Goal: Task Accomplishment & Management: Complete application form

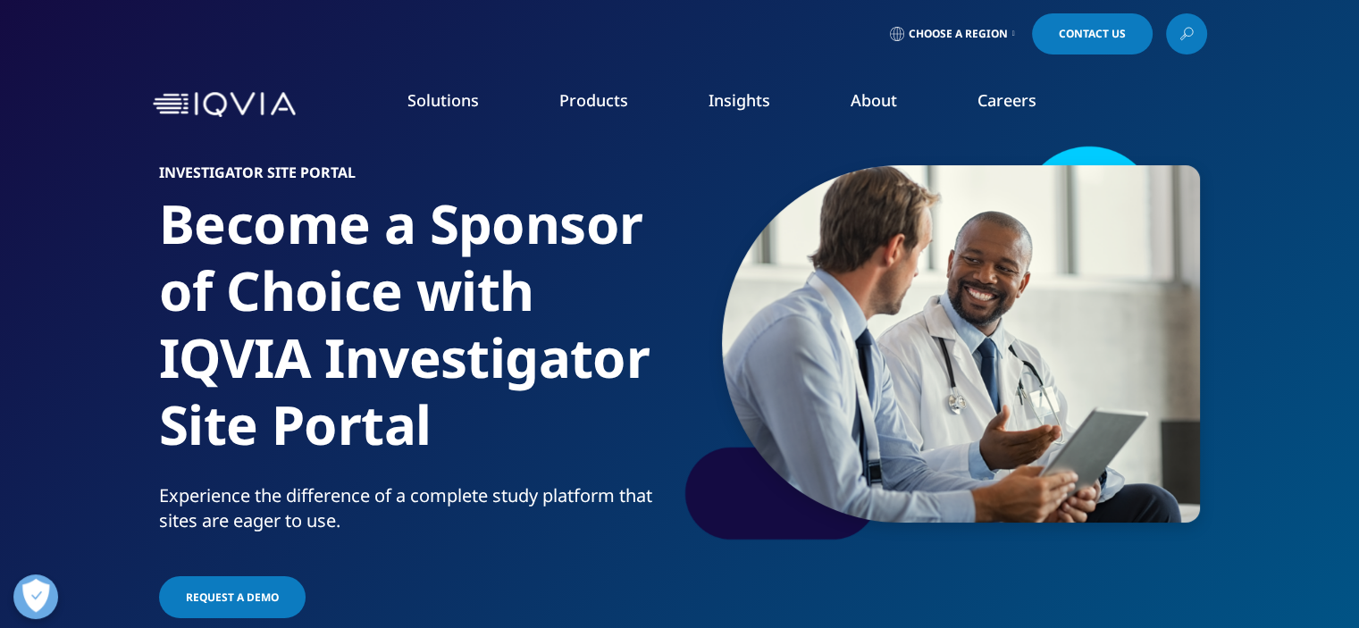
click at [122, 350] on link "Investigator Site Portal" at bounding box center [193, 357] width 315 height 20
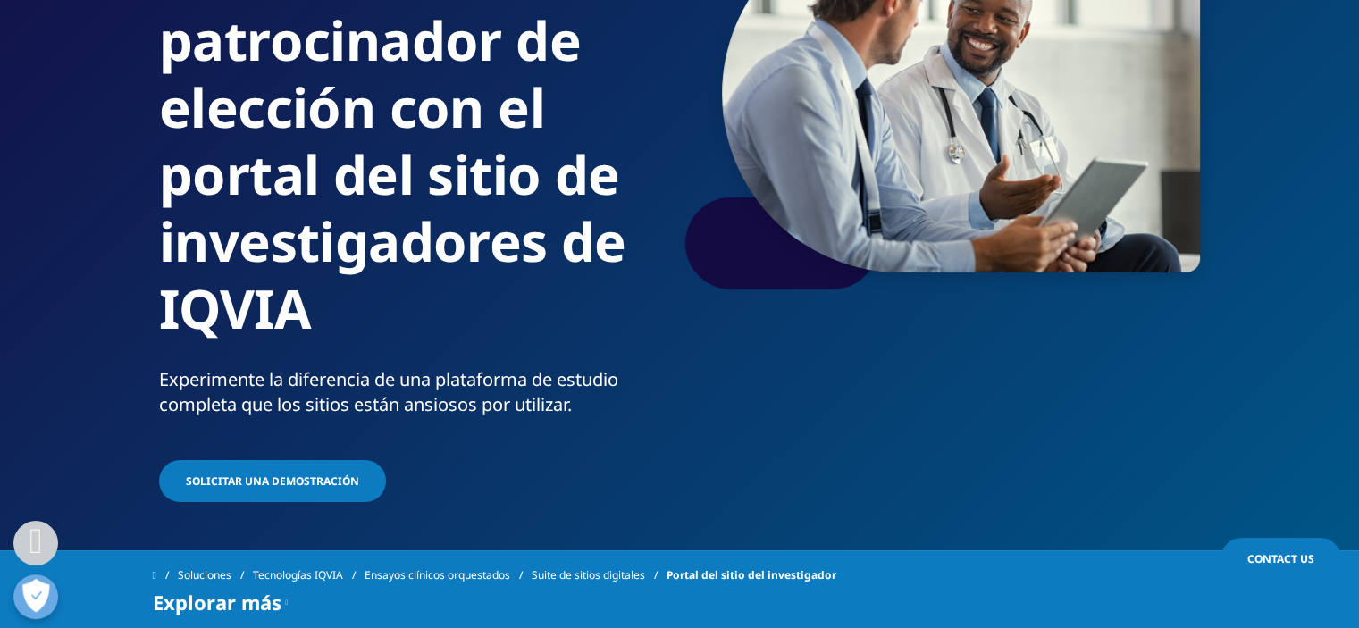
scroll to position [357, 0]
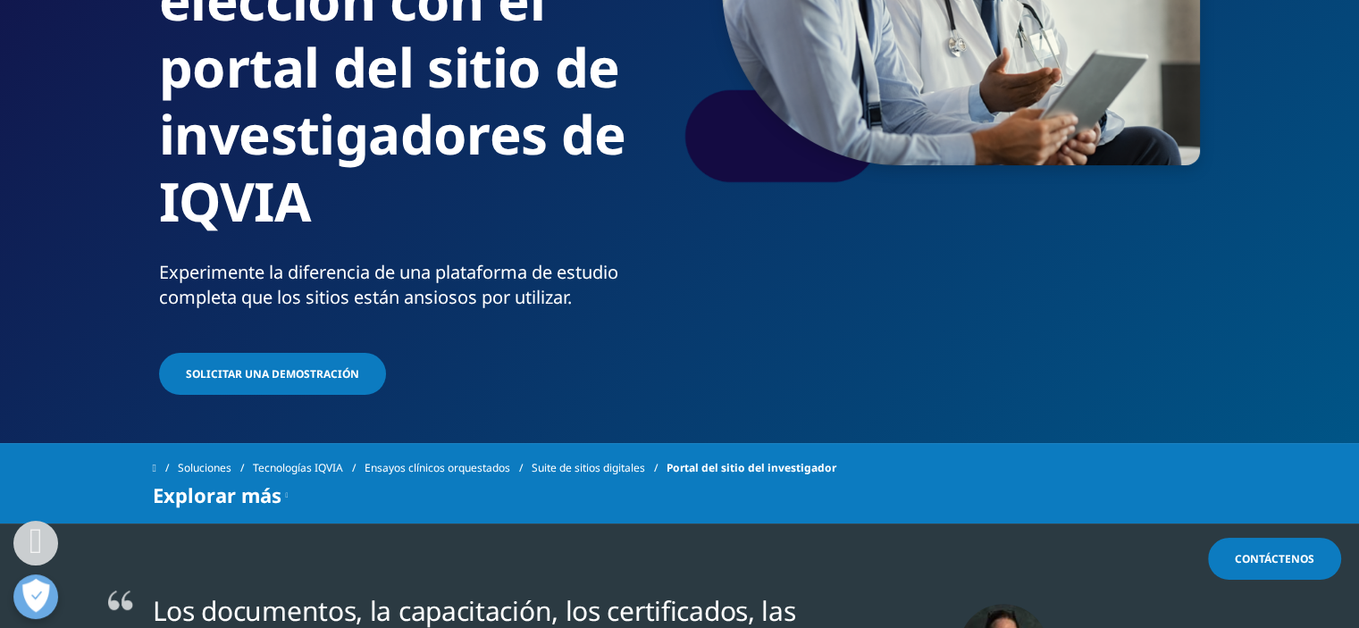
click at [295, 382] on link "Solicitar una demostración" at bounding box center [272, 374] width 227 height 42
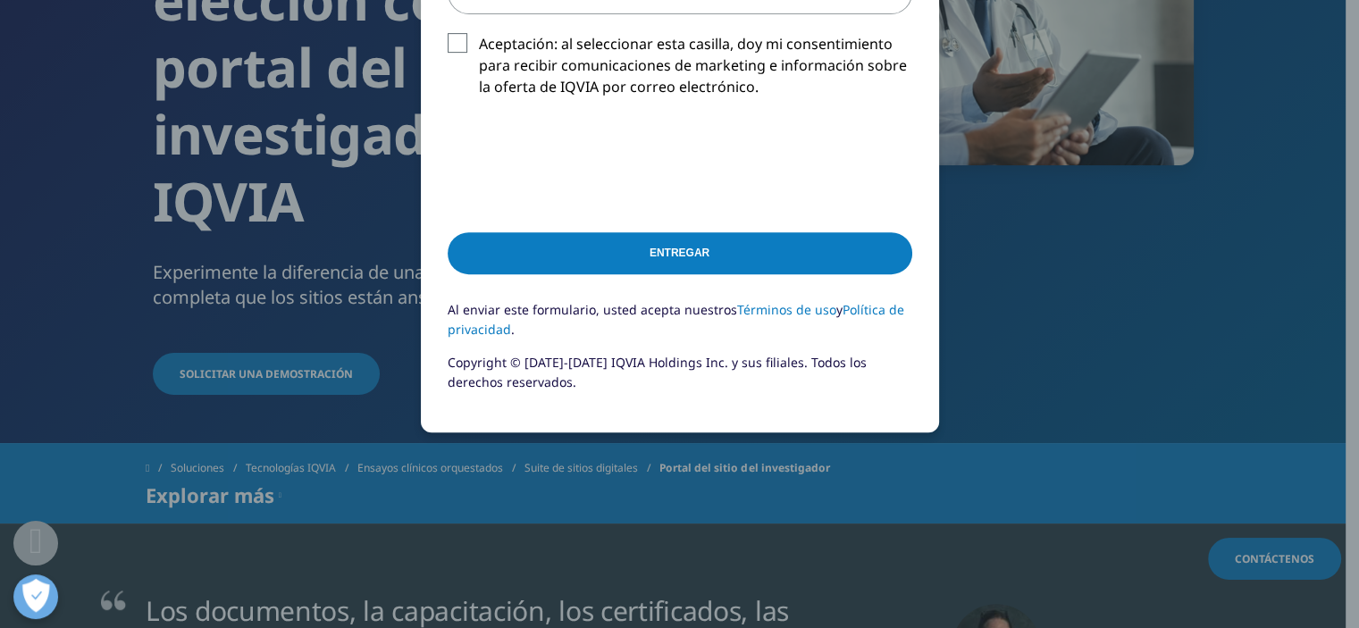
scroll to position [208, 0]
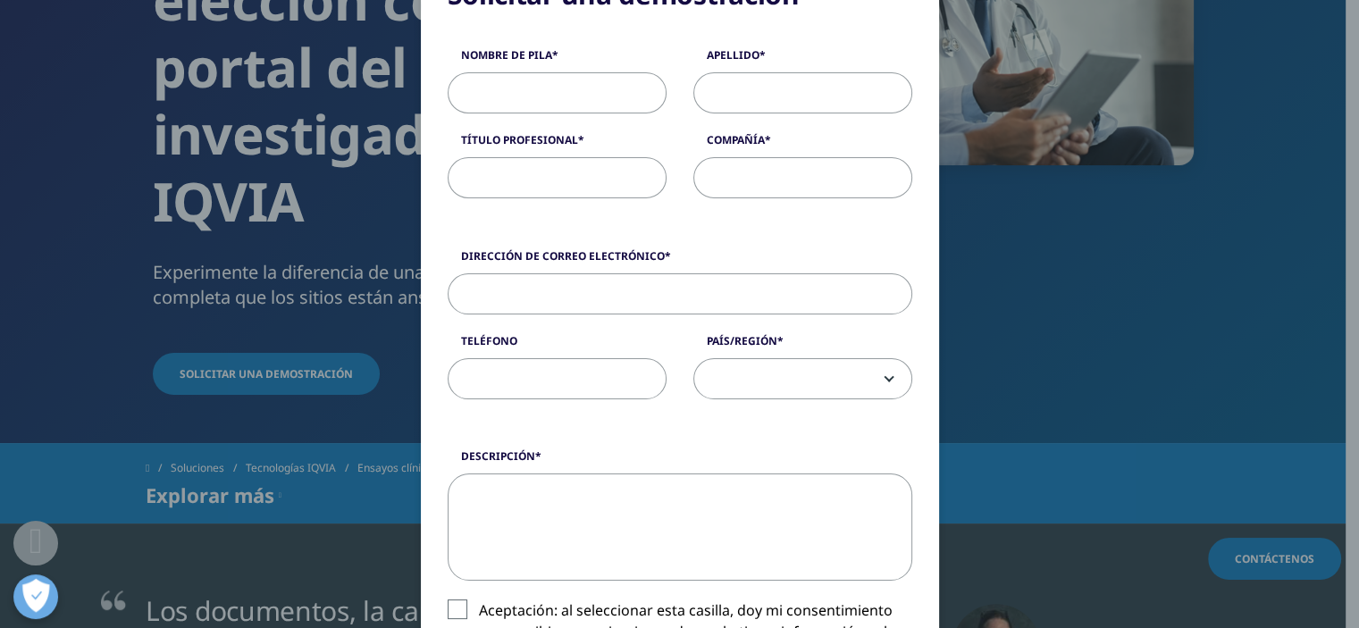
click at [515, 88] on input "Nombre de pila" at bounding box center [557, 92] width 219 height 41
type input "martin"
type input "soler"
type input "abogado"
type input "FP CLINICAL PHARMA"
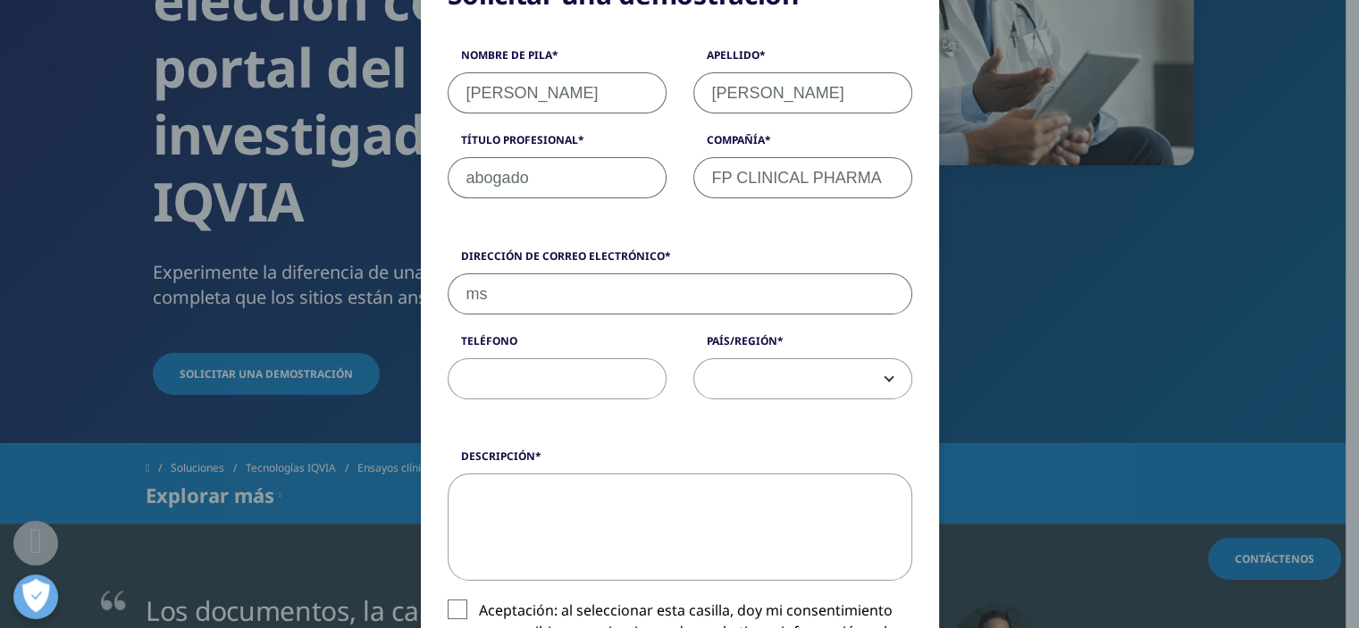
type input "msoler@fpclinicalpharma.com.ar"
type input "01136221702"
select select "Argentina"
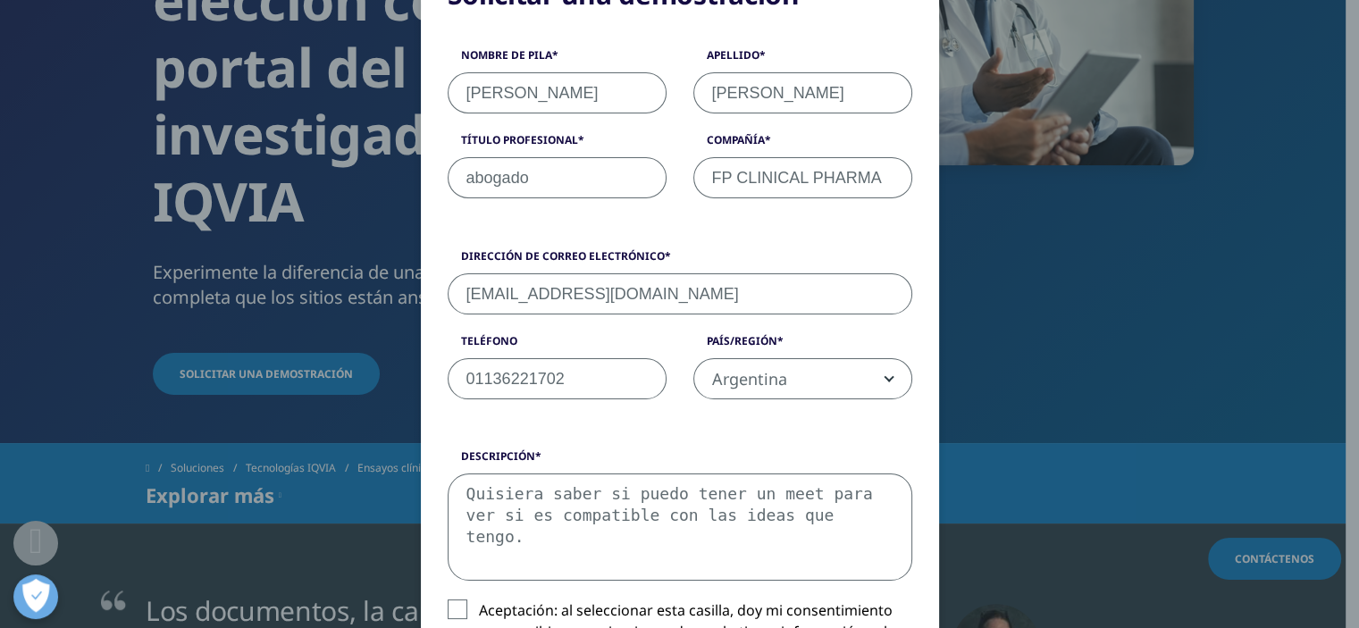
scroll to position [775, 0]
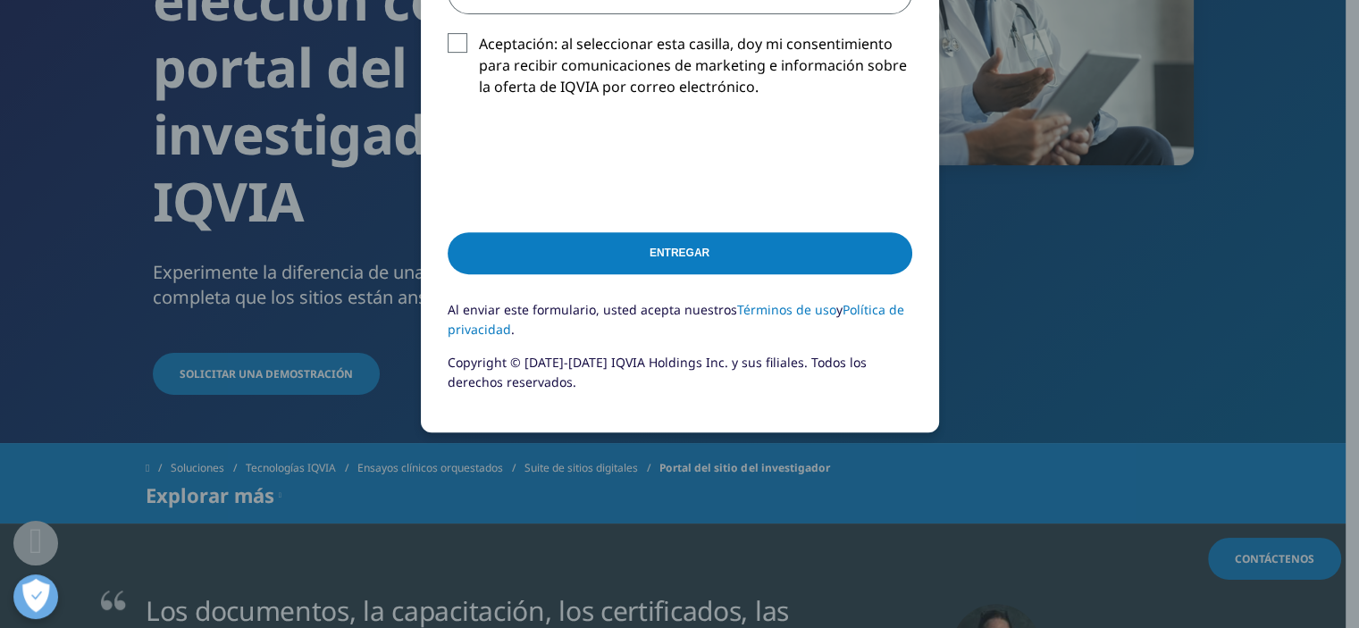
type textarea "Quisiera saber si puedo tener un meet para ver si es compatible con las ideas q…"
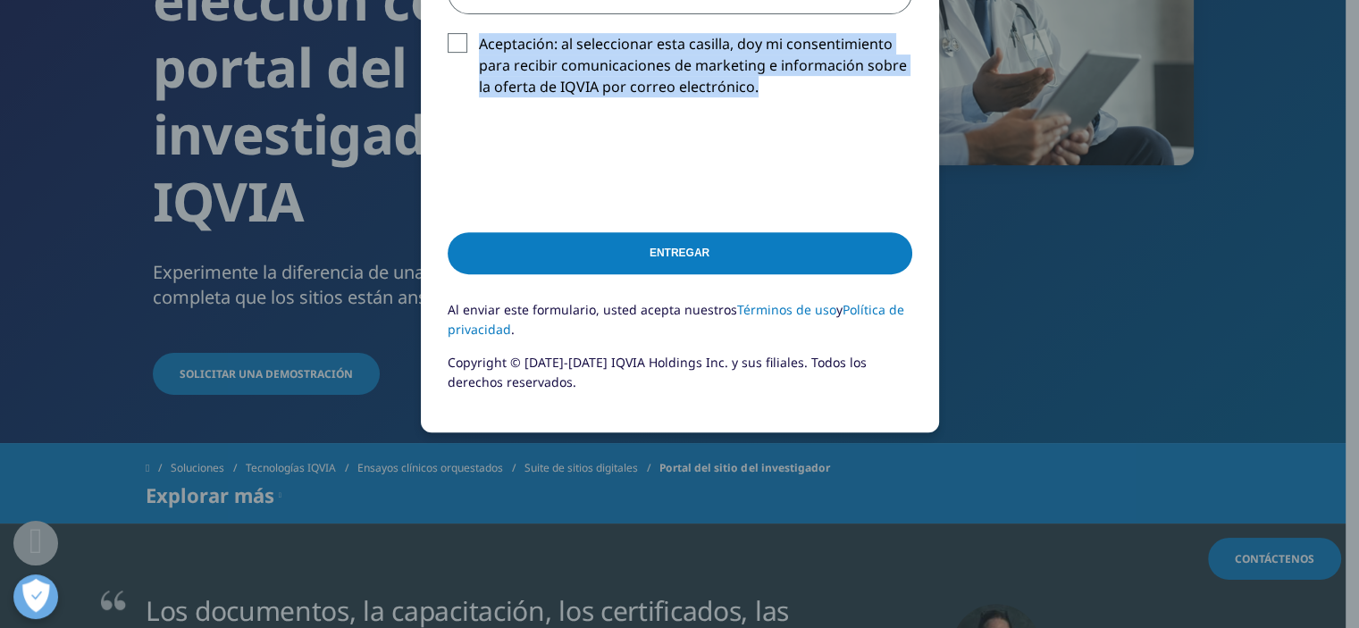
drag, startPoint x: 440, startPoint y: 42, endPoint x: 452, endPoint y: 130, distance: 88.5
click at [449, 113] on div "Descripción Quisiera saber si puedo tener un meet para ver si es compatible con…" at bounding box center [679, 4] width 491 height 244
click at [591, 266] on input "Entregar" at bounding box center [680, 253] width 465 height 42
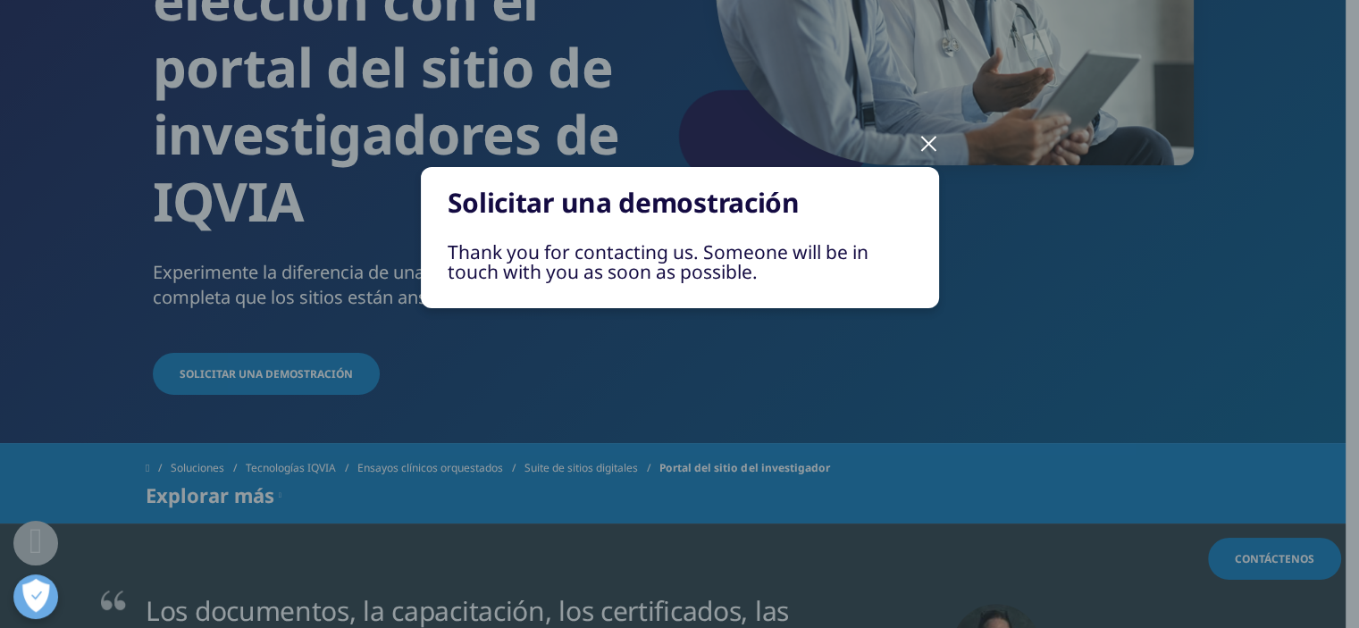
scroll to position [0, 0]
click at [930, 146] on div at bounding box center [929, 142] width 21 height 49
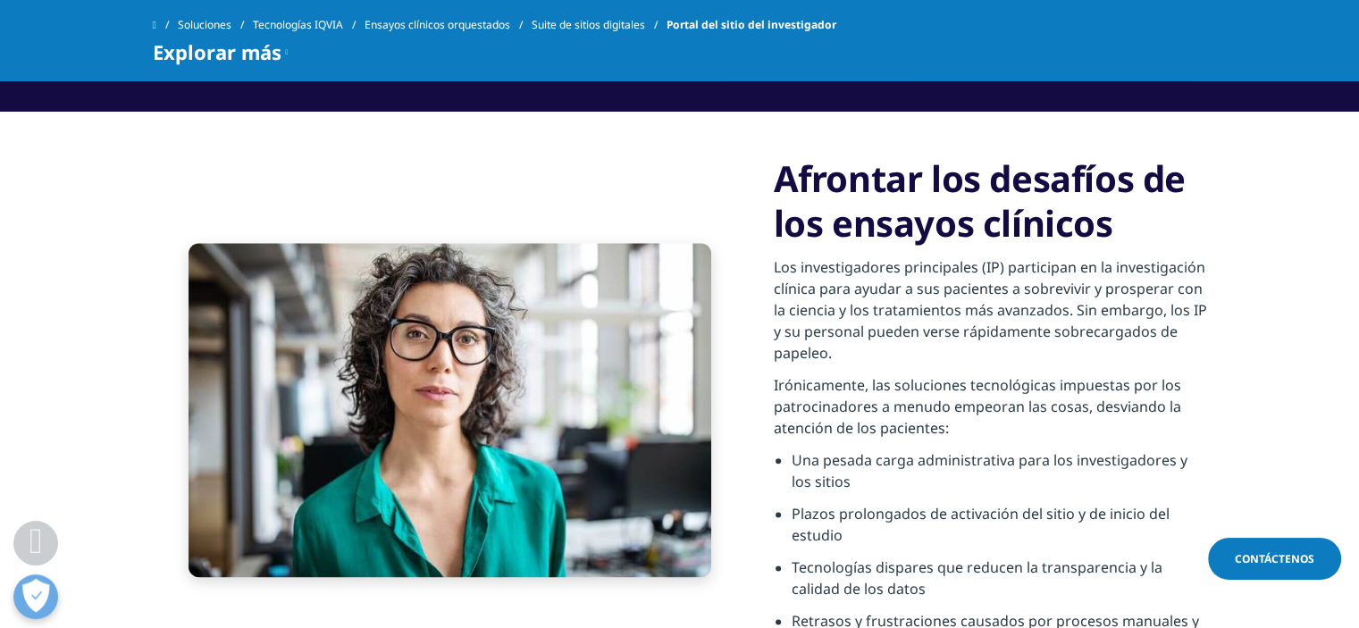
scroll to position [1489, 0]
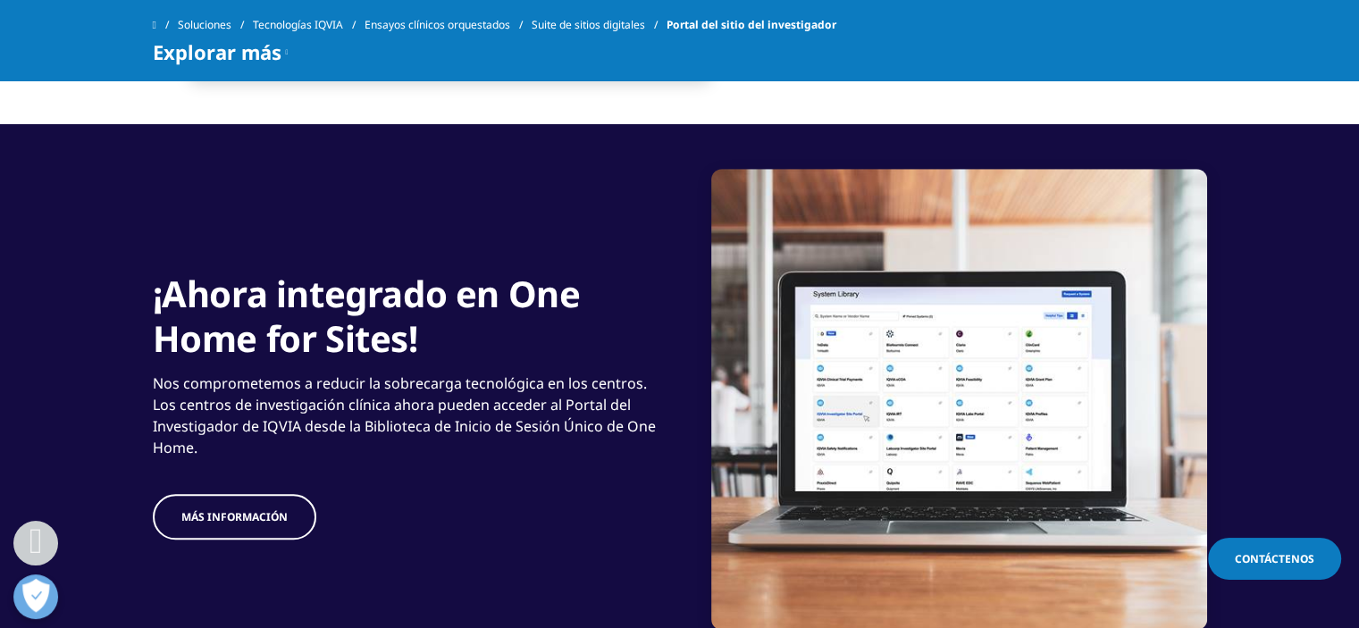
click at [268, 524] on link "MÁS INFORMACIÓN" at bounding box center [235, 517] width 164 height 46
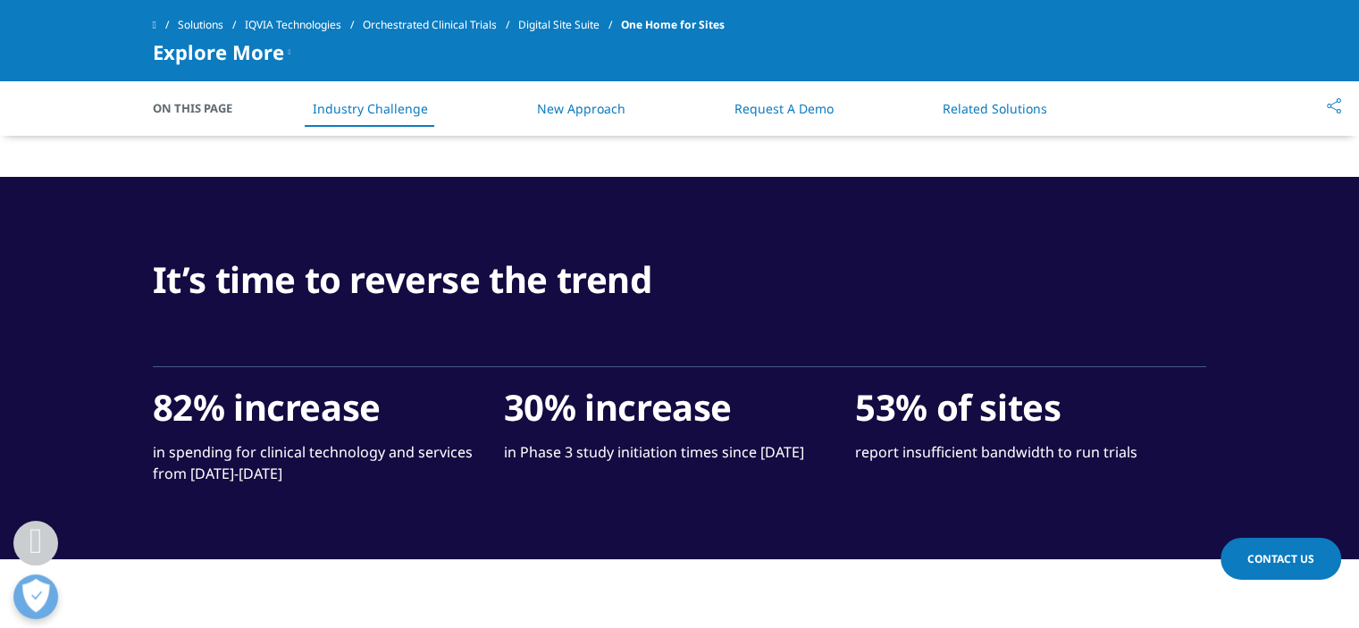
scroll to position [1698, 0]
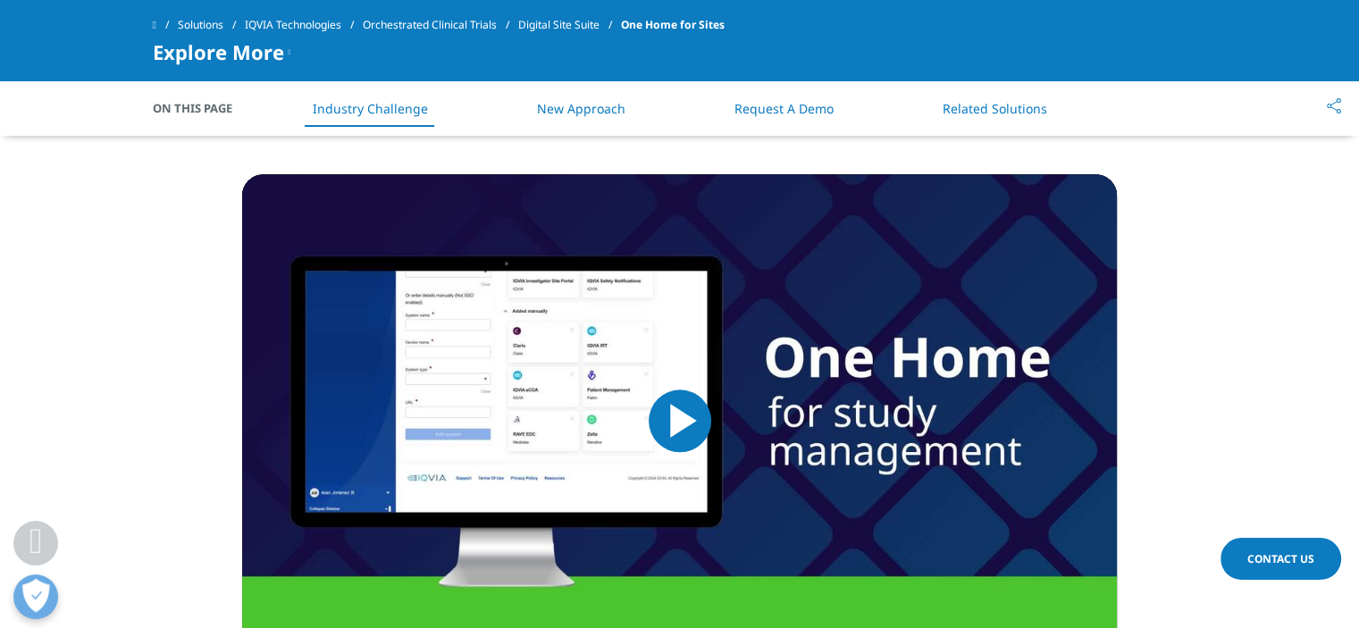
click at [680, 421] on span "Video Player" at bounding box center [680, 421] width 0 height 0
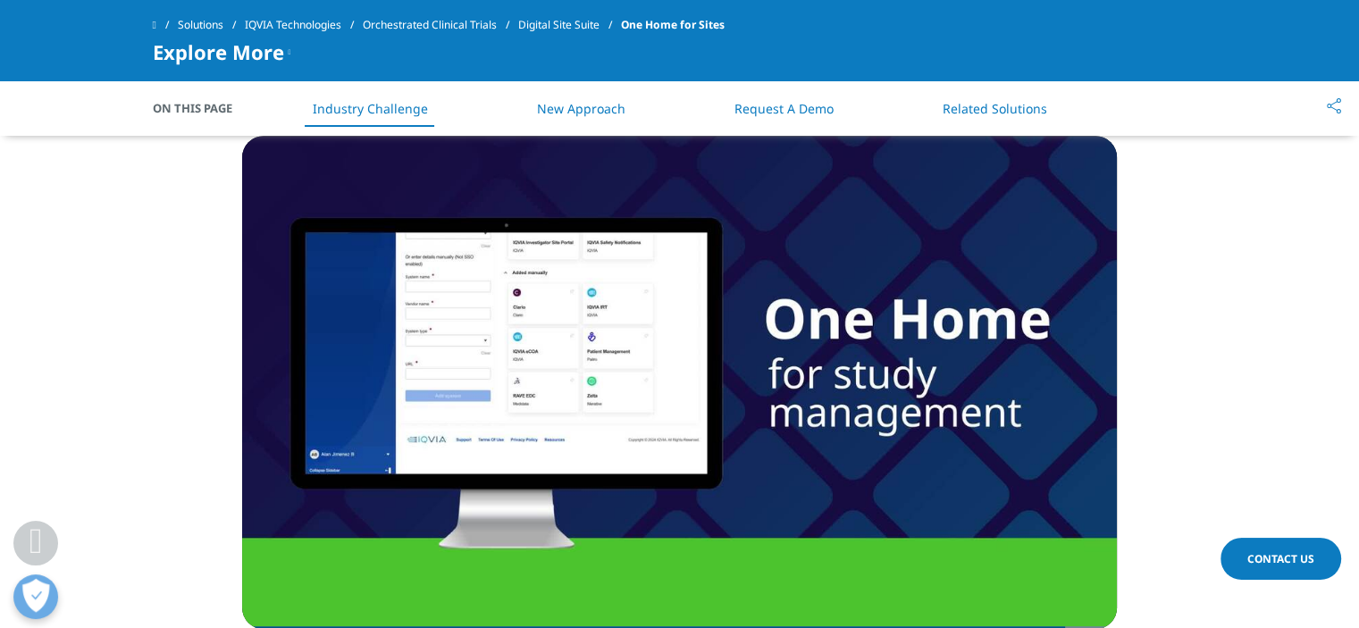
click at [586, 118] on li "New Approach" at bounding box center [581, 108] width 124 height 53
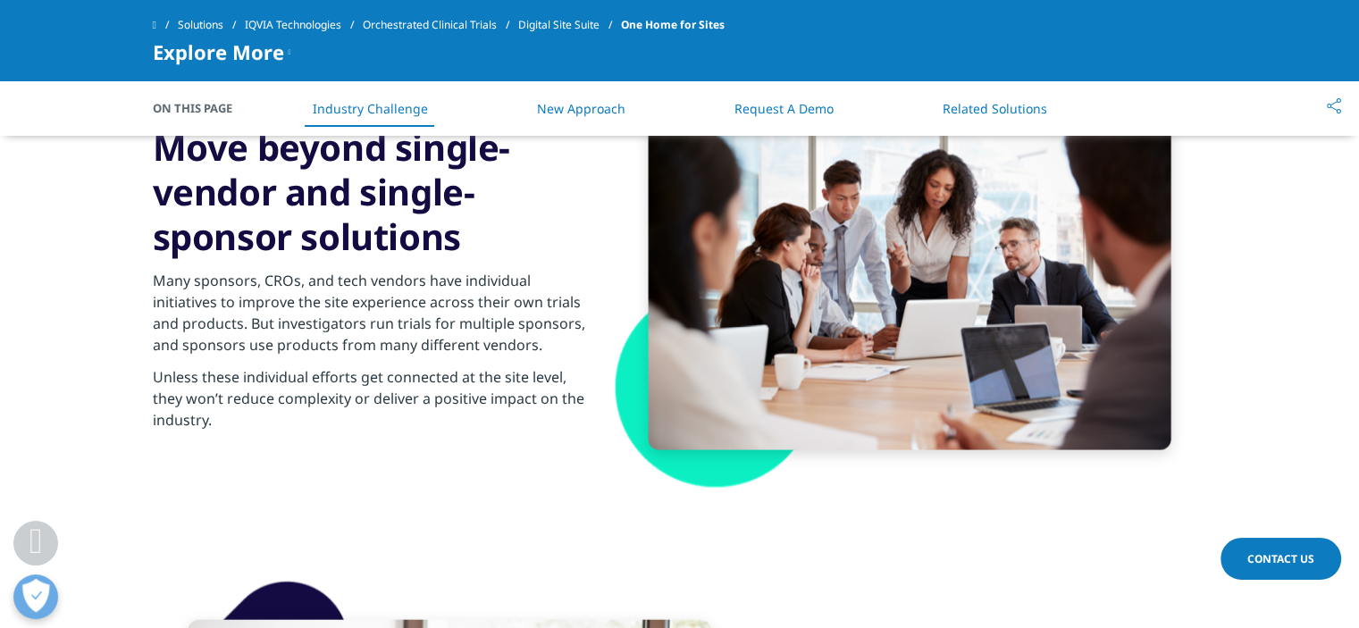
scroll to position [4178, 0]
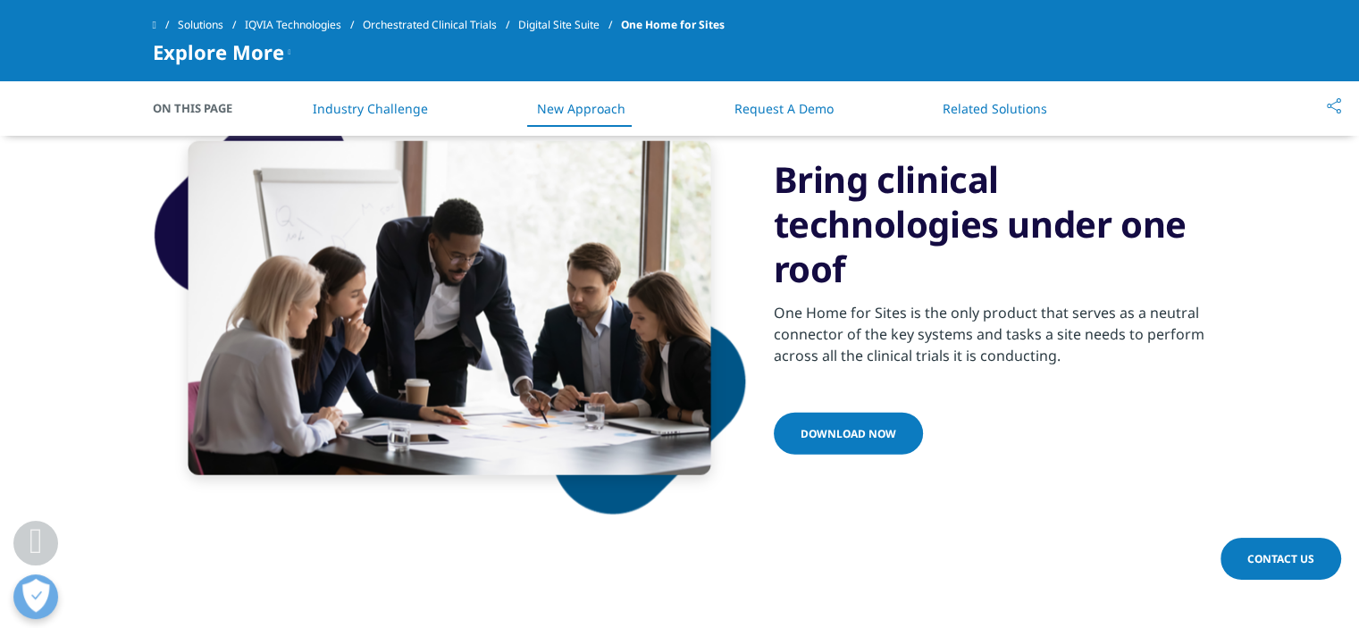
click at [769, 90] on li "Request A Demo" at bounding box center [784, 108] width 135 height 53
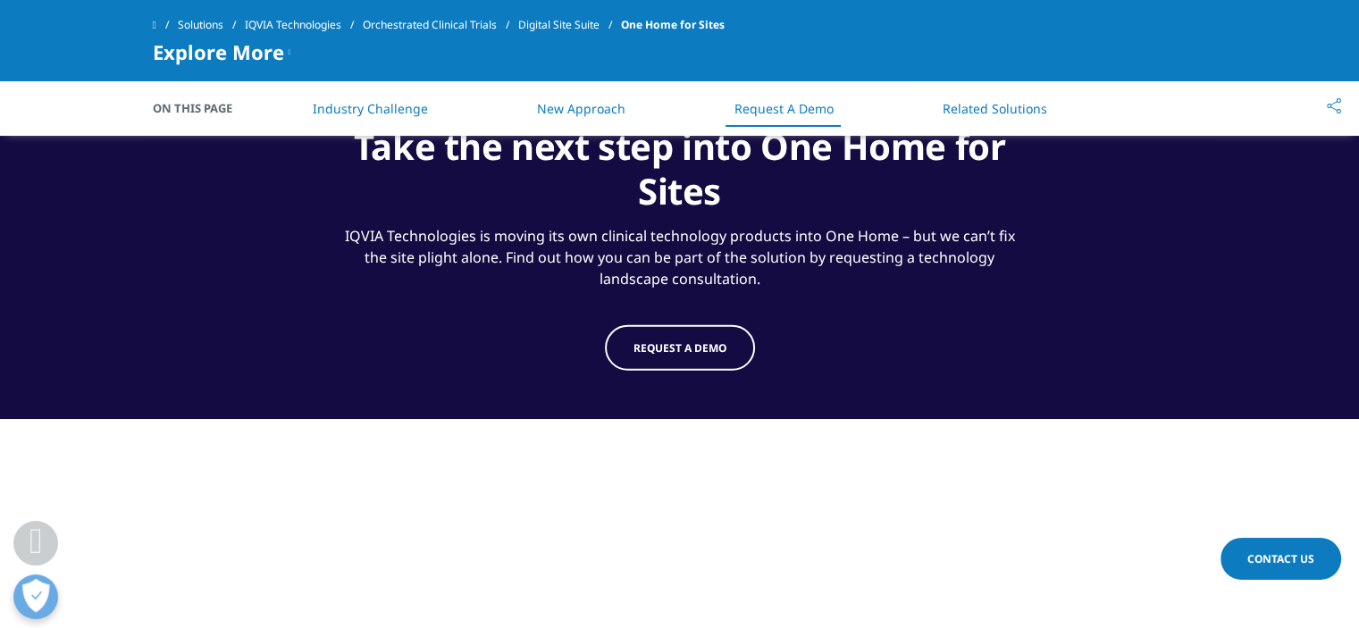
scroll to position [5105, 0]
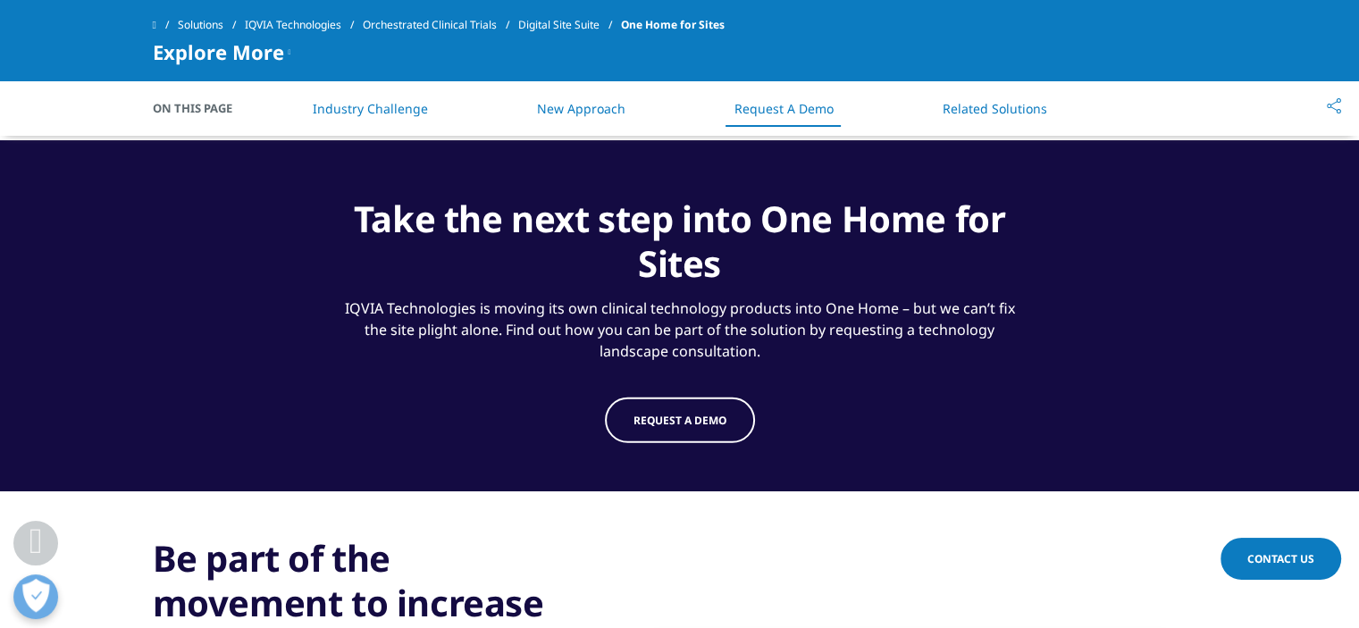
drag, startPoint x: 944, startPoint y: 380, endPoint x: 941, endPoint y: 348, distance: 31.4
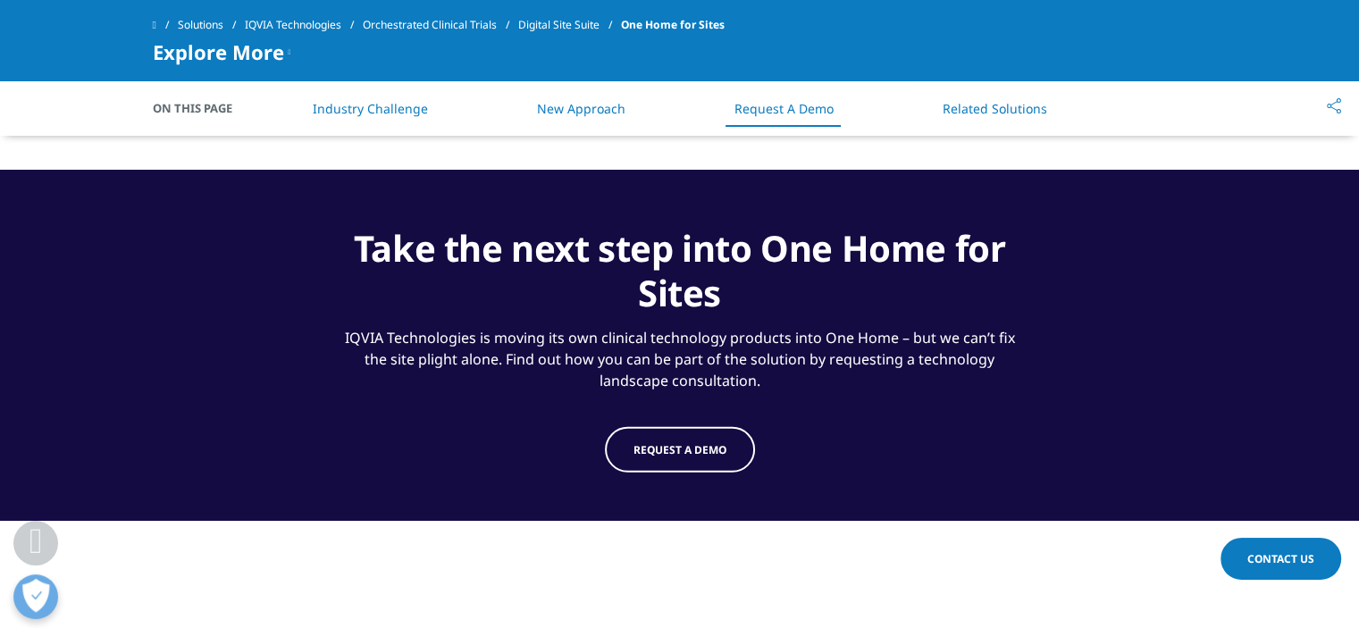
click at [967, 113] on link "Related Solutions" at bounding box center [995, 108] width 105 height 17
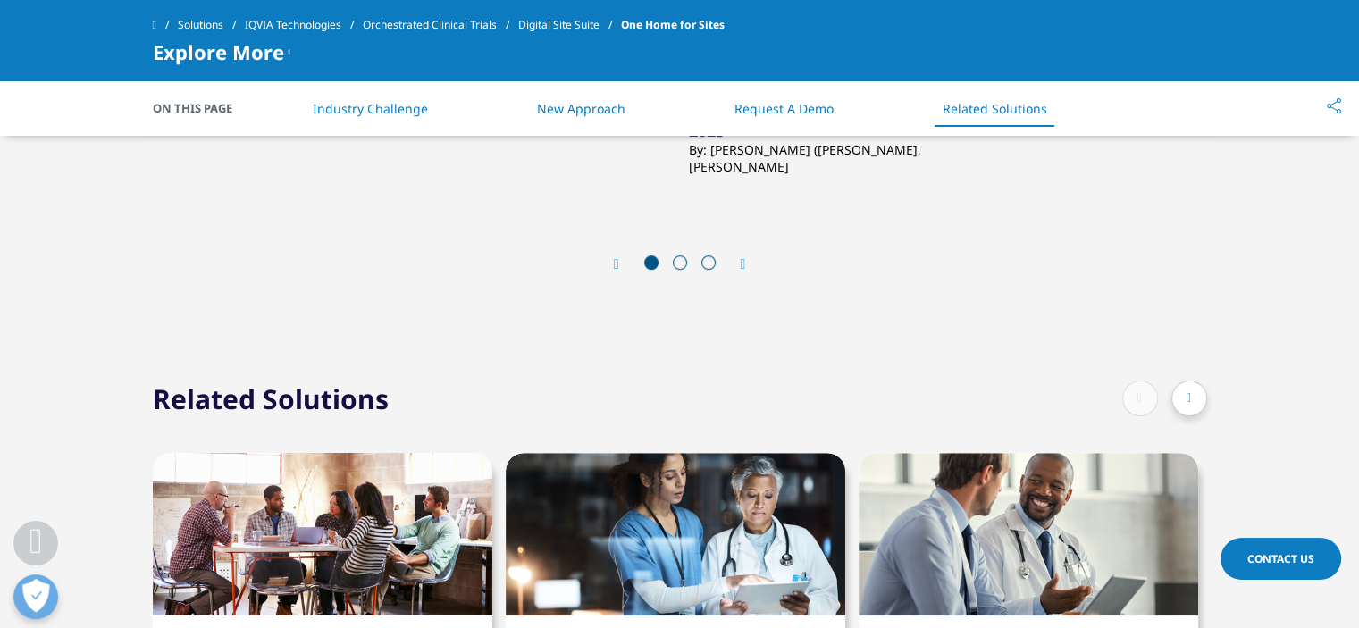
scroll to position [7701, 0]
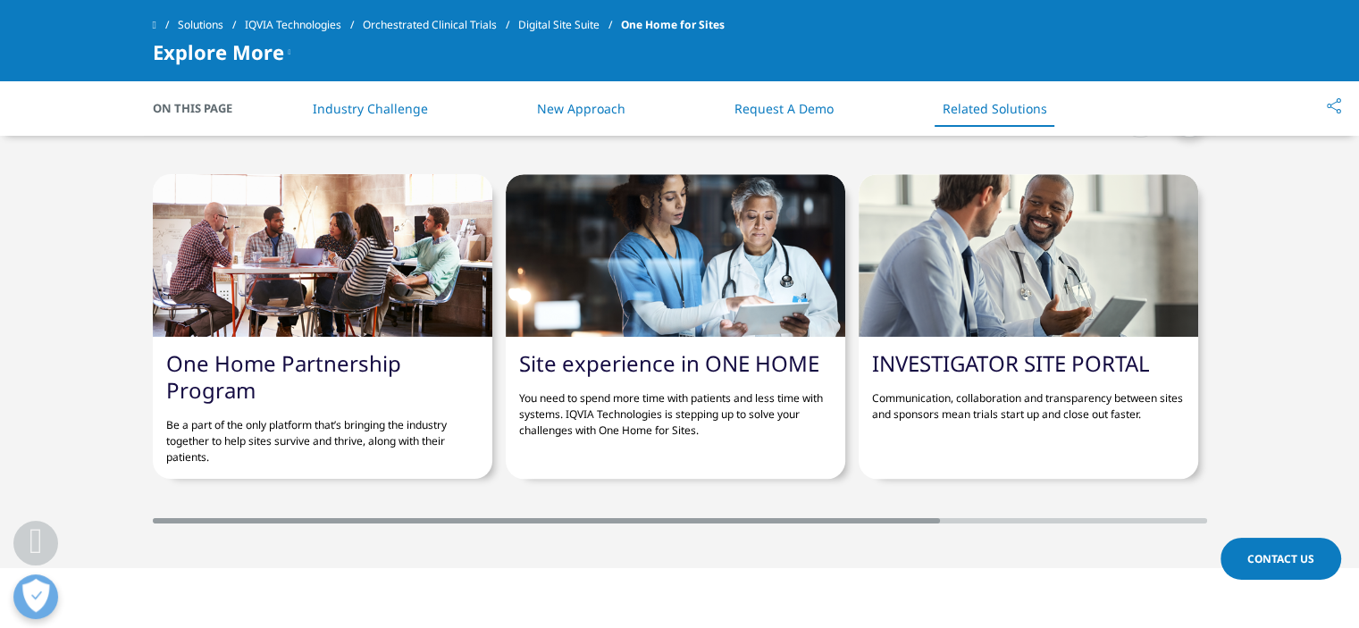
click at [1036, 324] on div at bounding box center [1029, 255] width 340 height 163
